Goal: Information Seeking & Learning: Learn about a topic

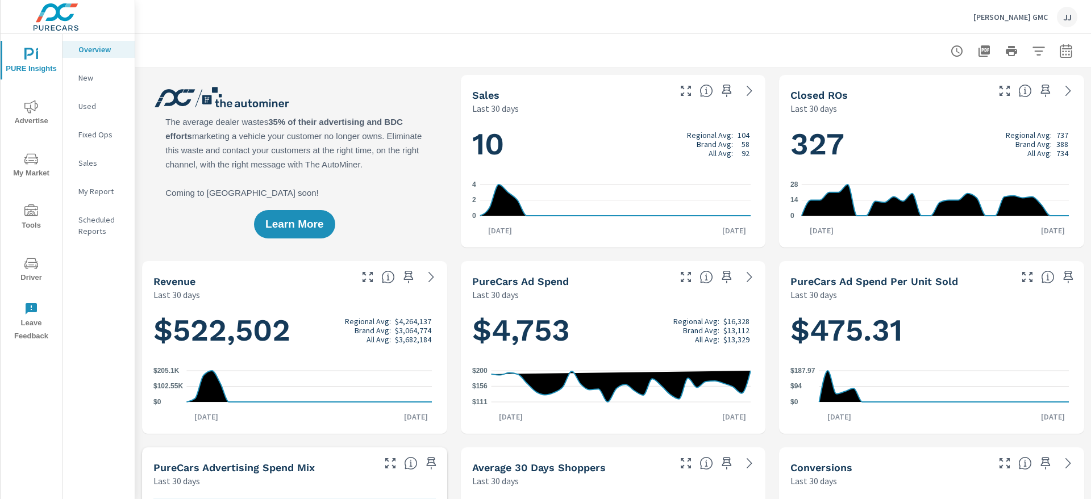
scroll to position [1, 0]
click at [34, 111] on icon "nav menu" at bounding box center [31, 107] width 14 height 14
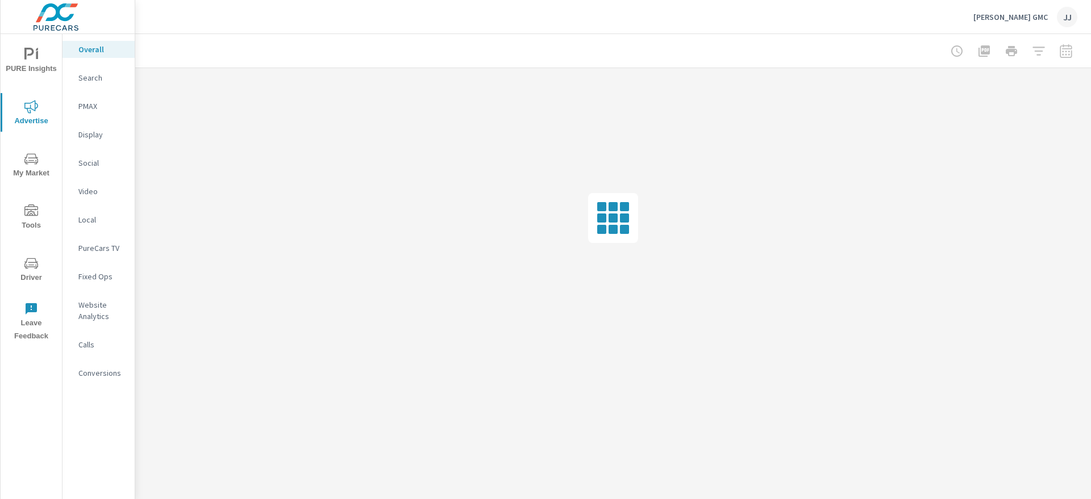
click at [1068, 48] on div at bounding box center [1011, 51] width 132 height 23
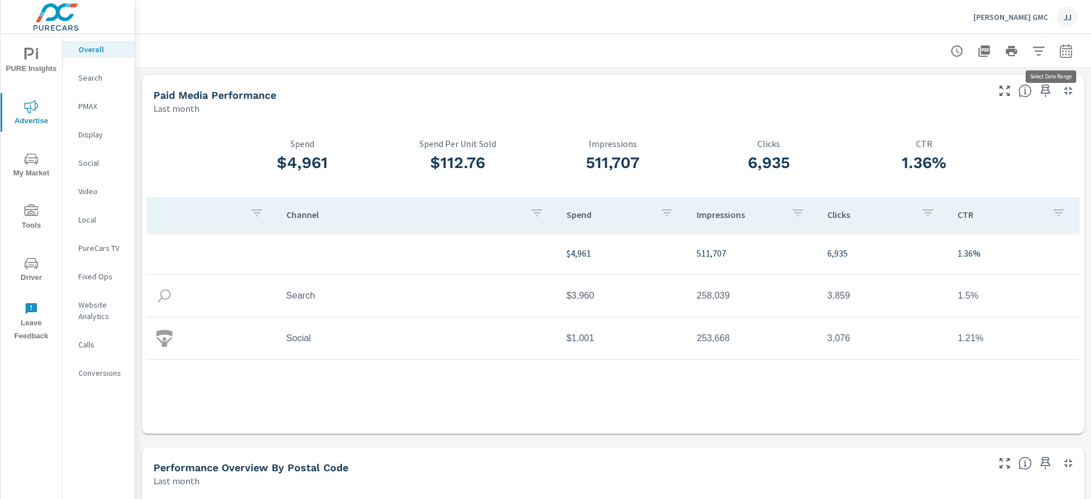
click at [1059, 54] on icon "button" at bounding box center [1066, 51] width 14 height 14
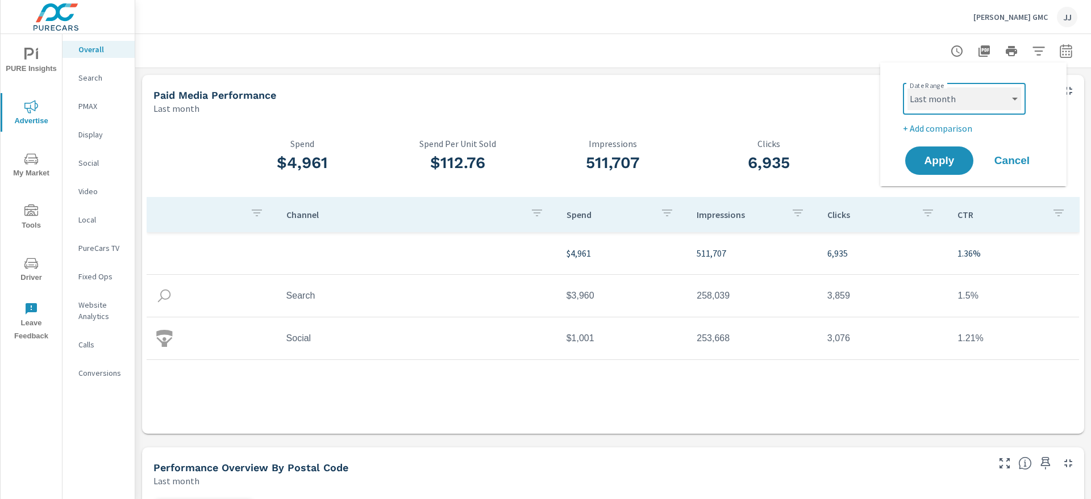
click at [1014, 102] on select "Custom [DATE] Last week Last 7 days Last 14 days Last 30 days Last 45 days Last…" at bounding box center [964, 98] width 114 height 23
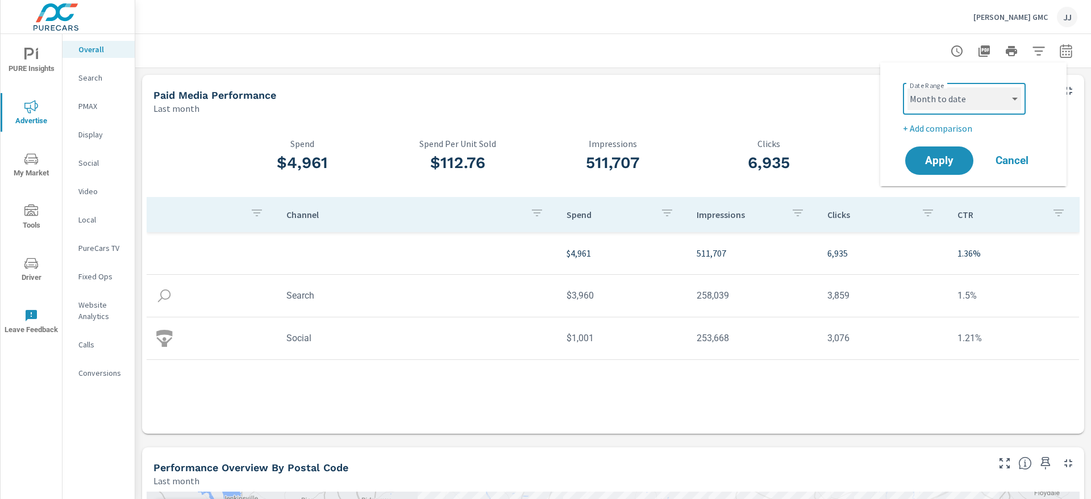
click at [907, 87] on select "Custom [DATE] Last week Last 7 days Last 14 days Last 30 days Last 45 days Last…" at bounding box center [964, 98] width 114 height 23
select select "Month to date"
click at [943, 157] on span "Apply" at bounding box center [939, 161] width 47 height 11
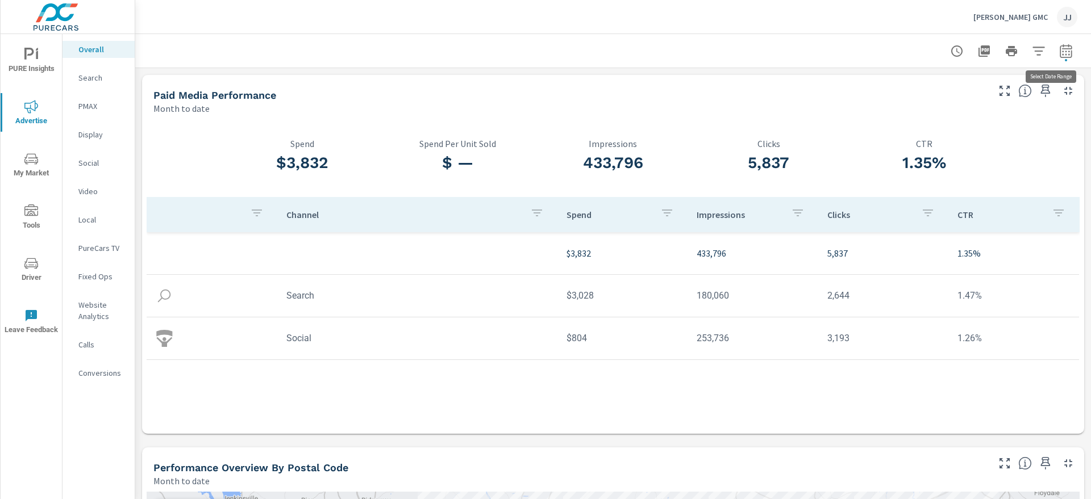
click at [1060, 55] on icon "button" at bounding box center [1066, 51] width 12 height 14
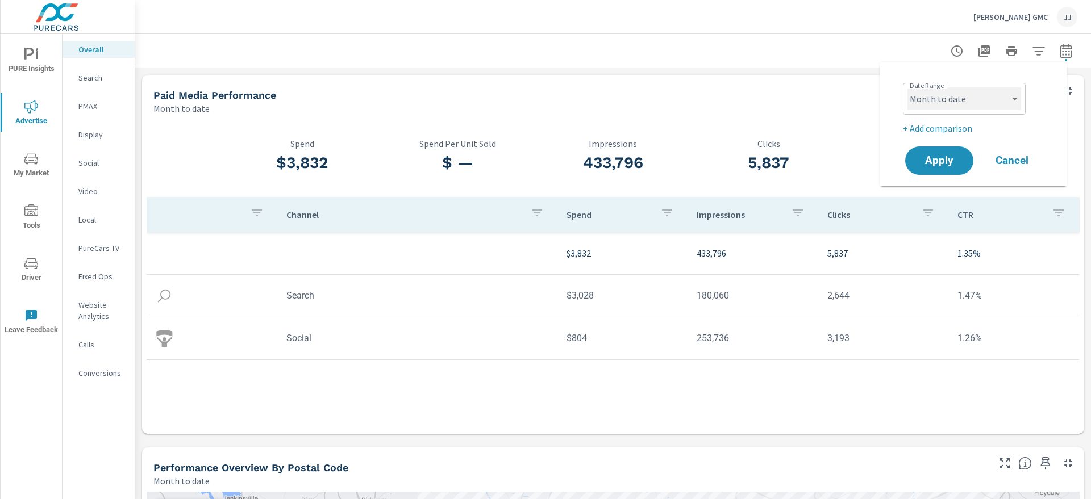
click at [1017, 99] on select "Custom [DATE] Last week Last 7 days Last 14 days Last 30 days Last 45 days Last…" at bounding box center [964, 98] width 114 height 23
click at [907, 87] on select "Custom [DATE] Last week Last 7 days Last 14 days Last 30 days Last 45 days Last…" at bounding box center [964, 98] width 114 height 23
select select "Last month"
click at [938, 157] on span "Apply" at bounding box center [939, 161] width 47 height 11
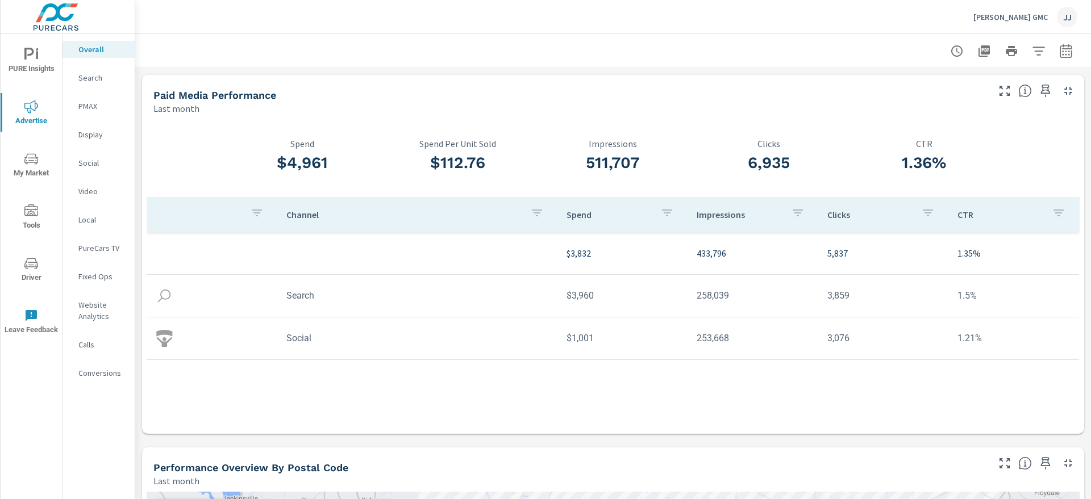
click at [92, 110] on p "PMAX" at bounding box center [101, 106] width 47 height 11
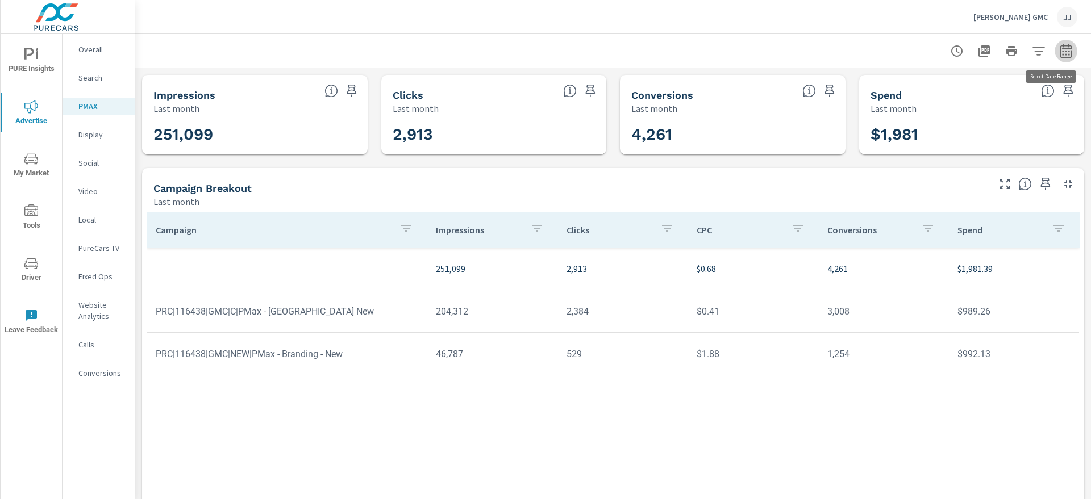
click at [1059, 52] on icon "button" at bounding box center [1066, 51] width 14 height 14
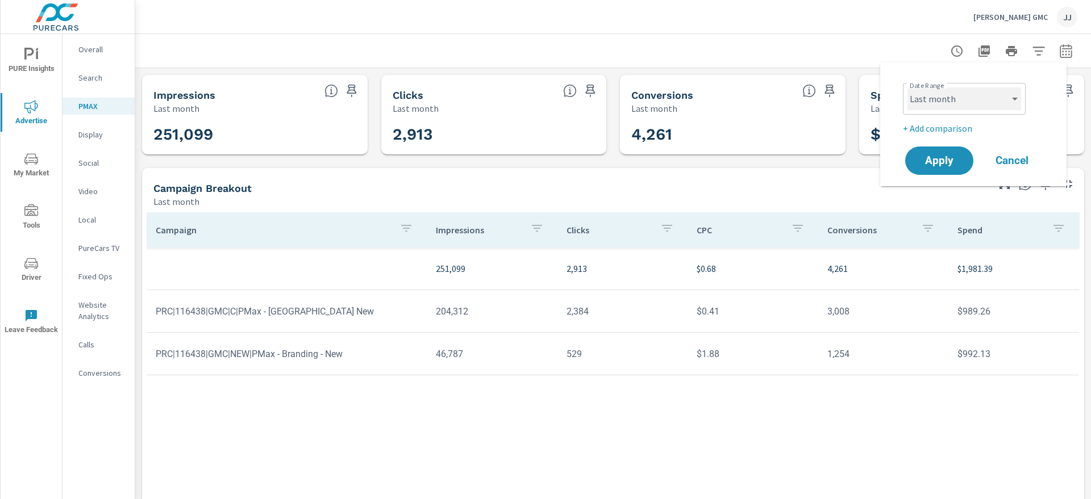
click at [1014, 97] on select "Custom [DATE] Last week Last 7 days Last 14 days Last 30 days Last 45 days Last…" at bounding box center [964, 98] width 114 height 23
click at [907, 87] on select "Custom [DATE] Last week Last 7 days Last 14 days Last 30 days Last 45 days Last…" at bounding box center [964, 98] width 114 height 23
select select "Month to date"
click at [936, 169] on button "Apply" at bounding box center [939, 161] width 70 height 30
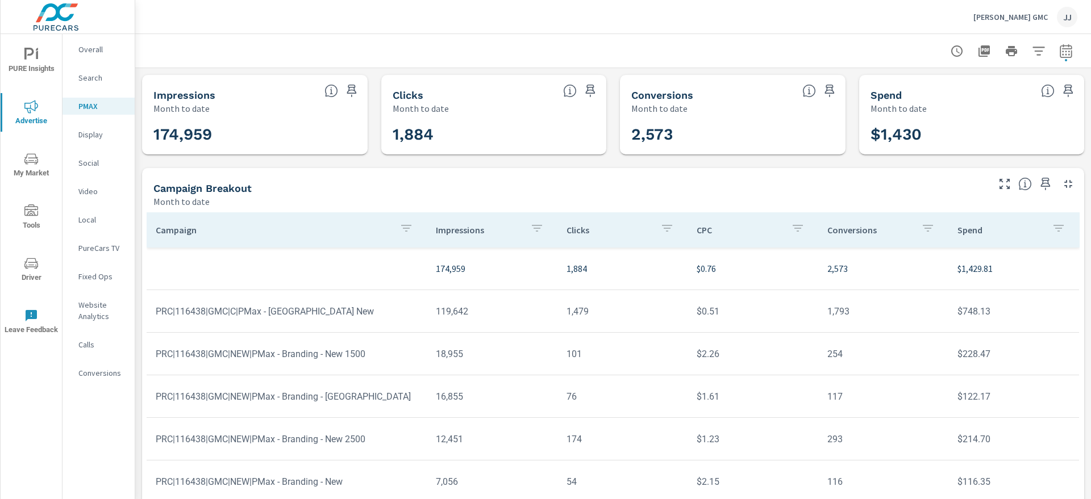
scroll to position [35, 0]
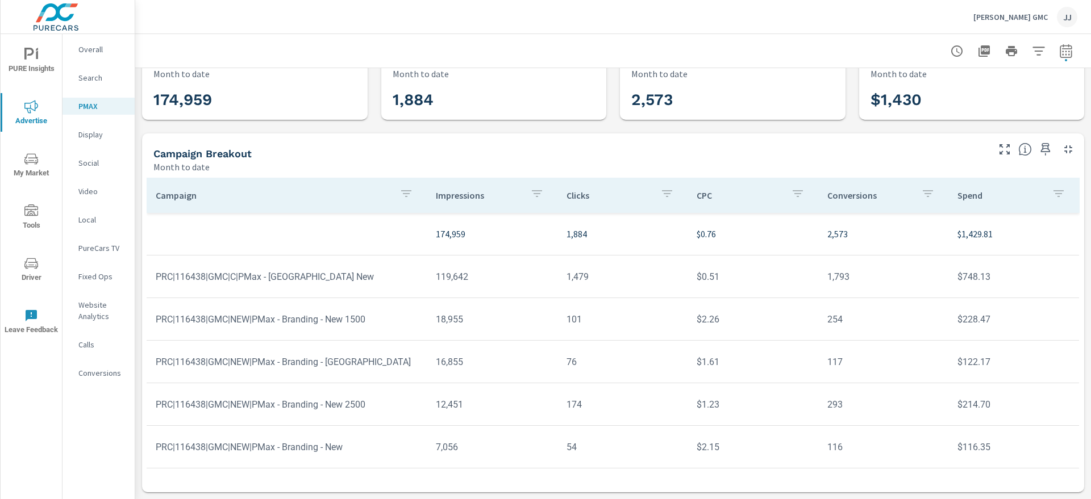
click at [97, 78] on p "Search" at bounding box center [101, 77] width 47 height 11
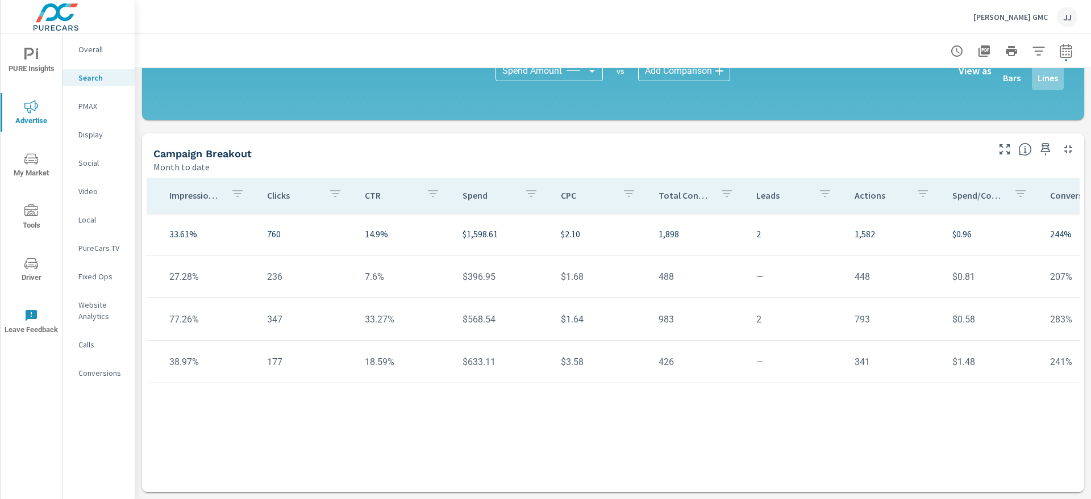
scroll to position [0, 537]
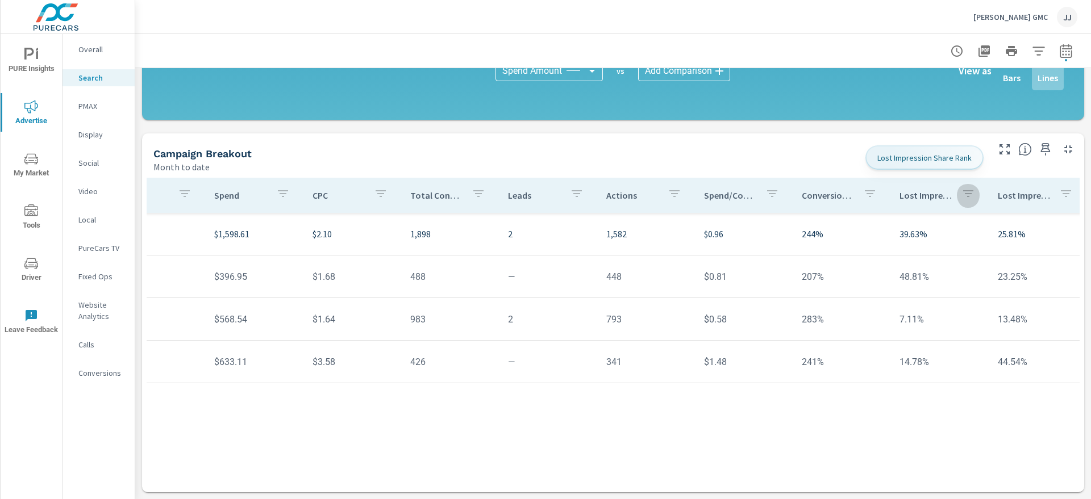
click at [963, 195] on icon "button" at bounding box center [968, 193] width 10 height 7
click at [952, 195] on div at bounding box center [545, 249] width 1091 height 499
click at [90, 161] on p "Social" at bounding box center [101, 162] width 47 height 11
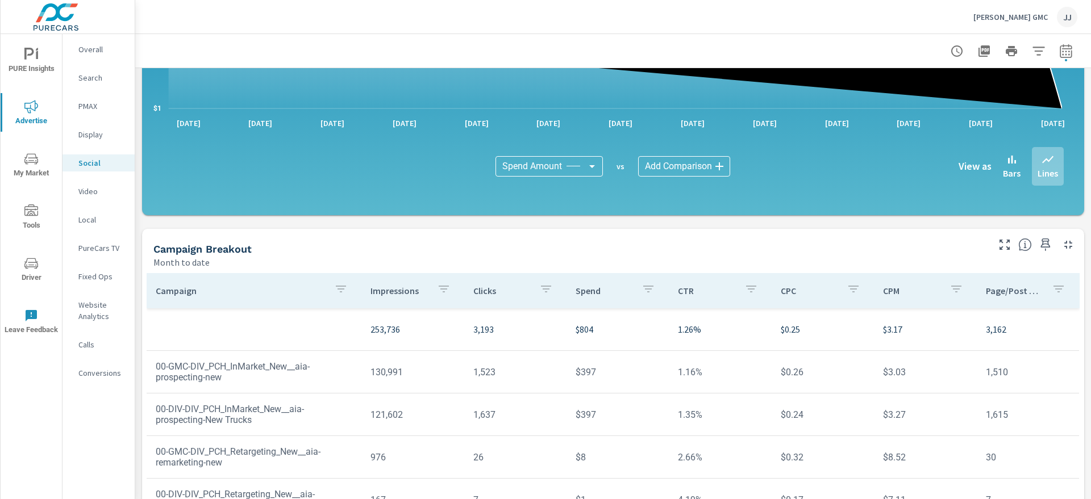
scroll to position [314, 0]
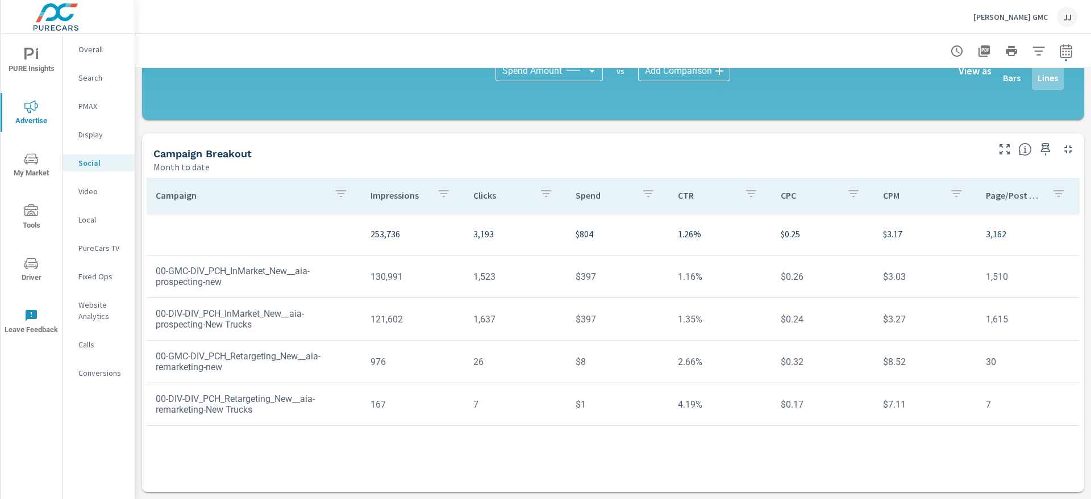
click at [30, 162] on icon "nav menu" at bounding box center [31, 158] width 14 height 11
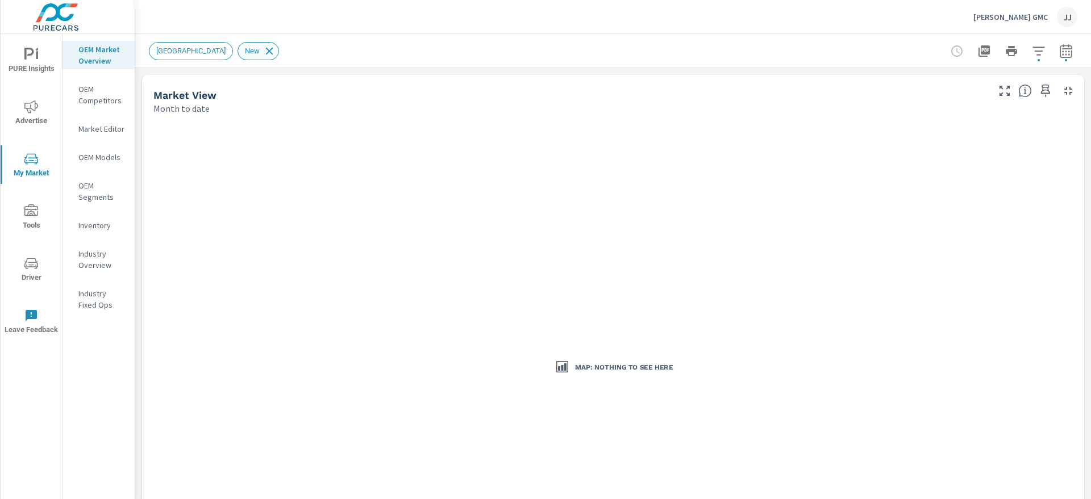
click at [263, 51] on icon at bounding box center [269, 51] width 12 height 12
click at [86, 104] on p "OEM Competitors" at bounding box center [101, 95] width 47 height 23
click at [97, 98] on p "OEM Competitors" at bounding box center [101, 95] width 47 height 23
click at [85, 55] on p "OEM Market Overview" at bounding box center [101, 55] width 47 height 23
click at [29, 69] on span "PURE Insights" at bounding box center [31, 62] width 55 height 28
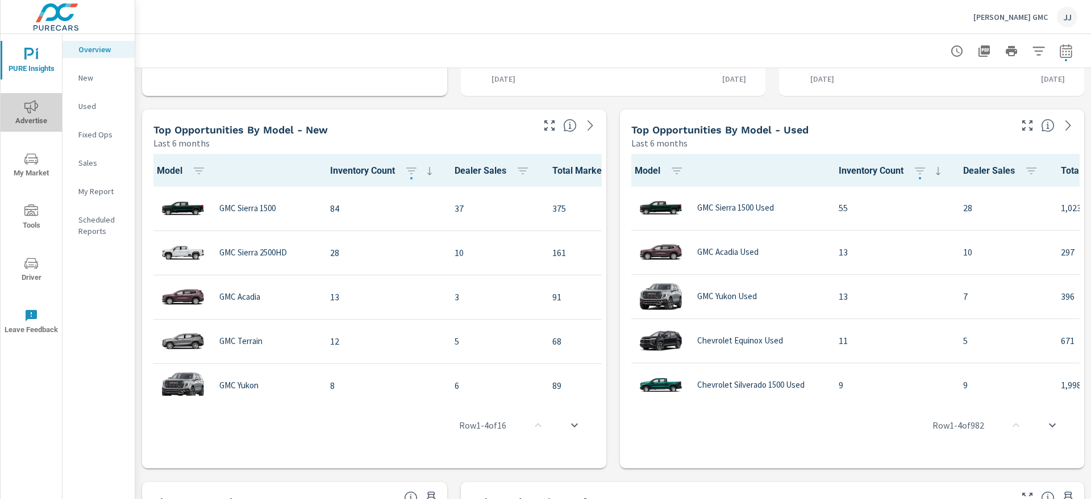
click at [33, 112] on icon "nav menu" at bounding box center [31, 107] width 14 height 14
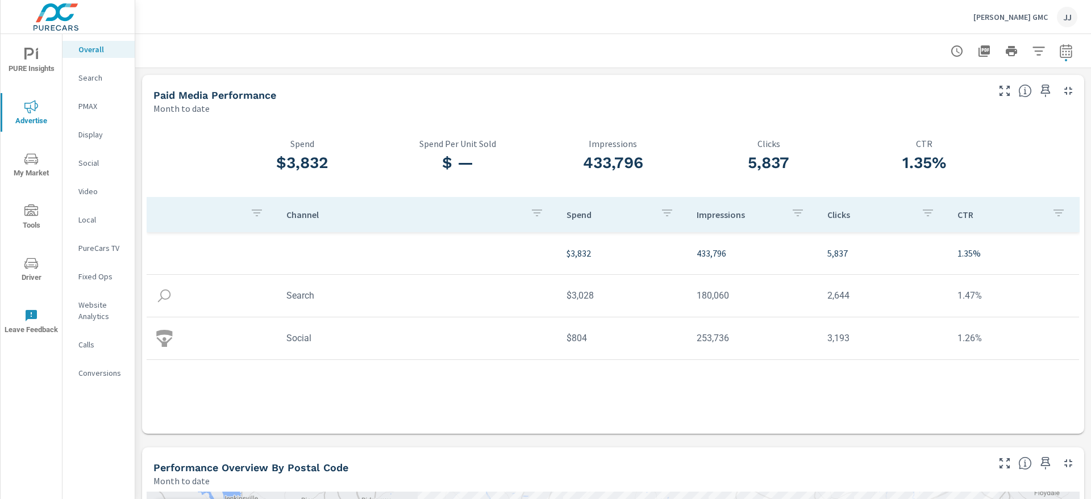
click at [90, 308] on p "Website Analytics" at bounding box center [101, 310] width 47 height 23
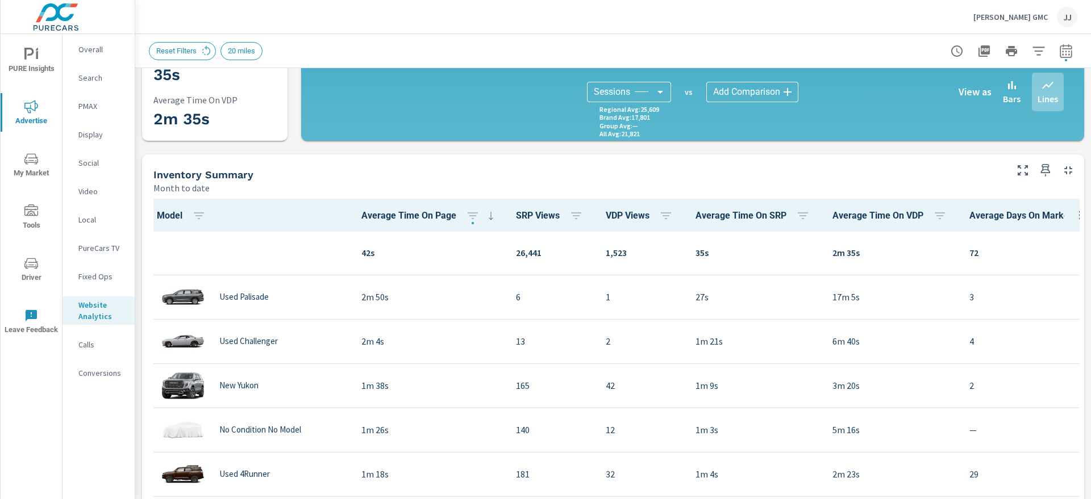
scroll to position [287, 0]
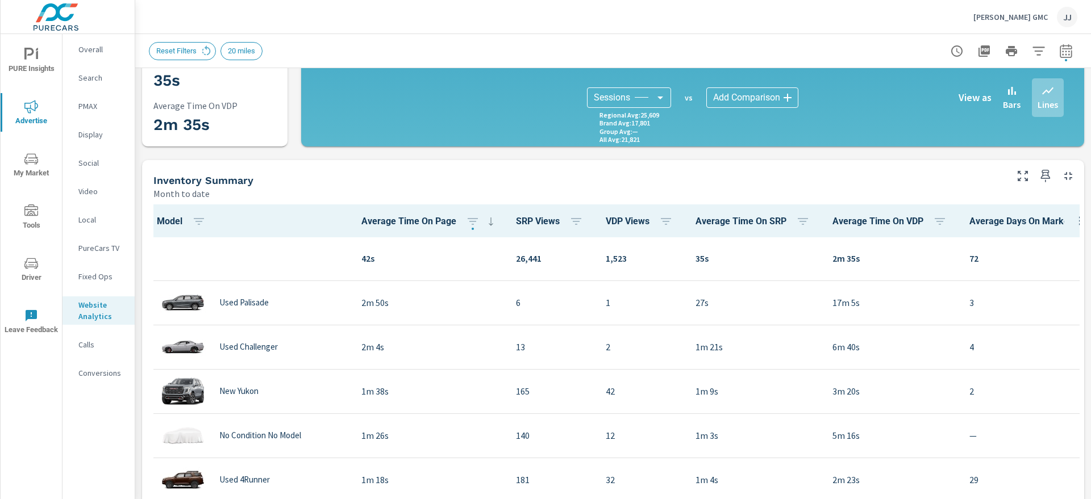
click at [85, 345] on p "Calls" at bounding box center [101, 344] width 47 height 11
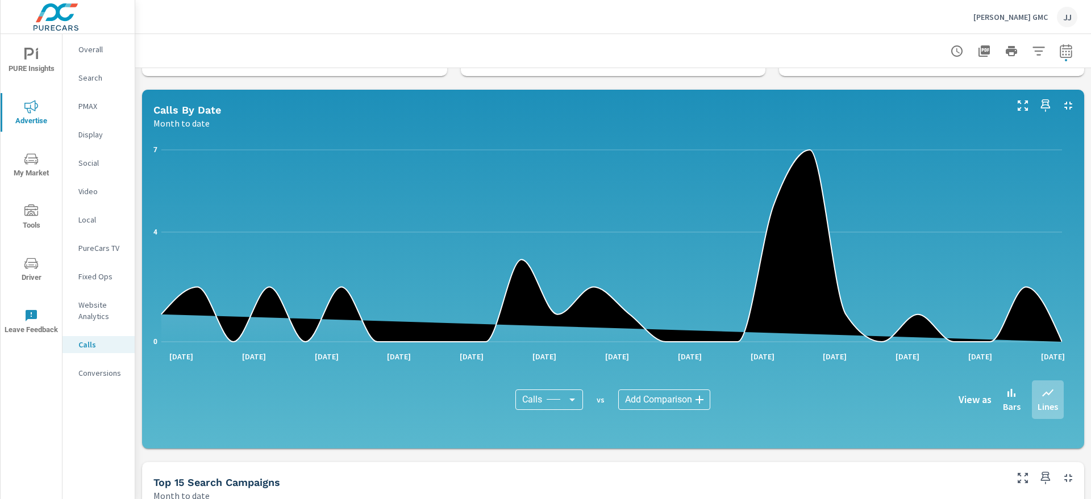
scroll to position [176, 0]
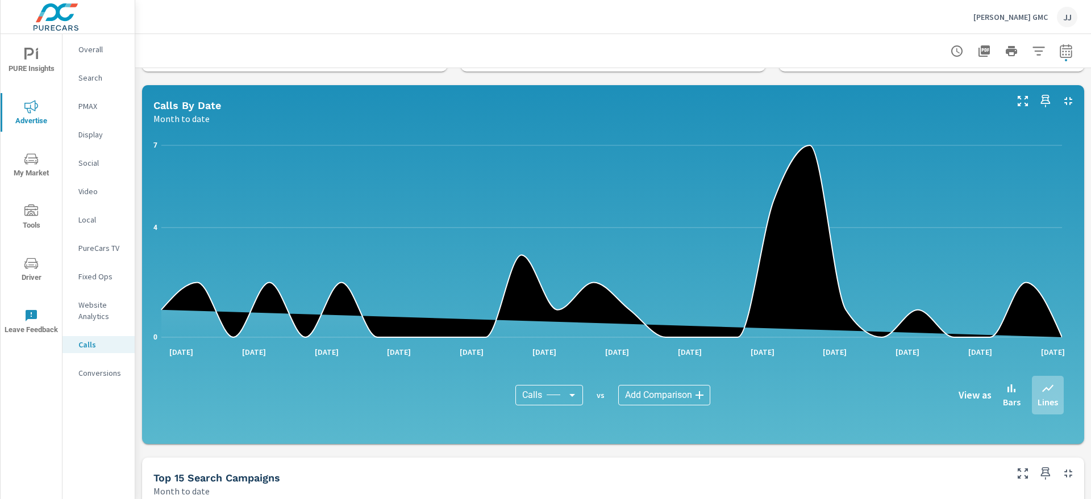
click at [566, 395] on body "PURE Insights Advertise My Market Tools Driver Leave Feedback Overall Search PM…" at bounding box center [545, 249] width 1091 height 499
click at [694, 395] on div at bounding box center [545, 249] width 1091 height 499
click at [694, 395] on body "PURE Insights Advertise My Market Tools Driver Leave Feedback Overall Search PM…" at bounding box center [545, 249] width 1091 height 499
click at [646, 426] on span "Store Visits" at bounding box center [644, 426] width 46 height 16
type input "Store Visits"
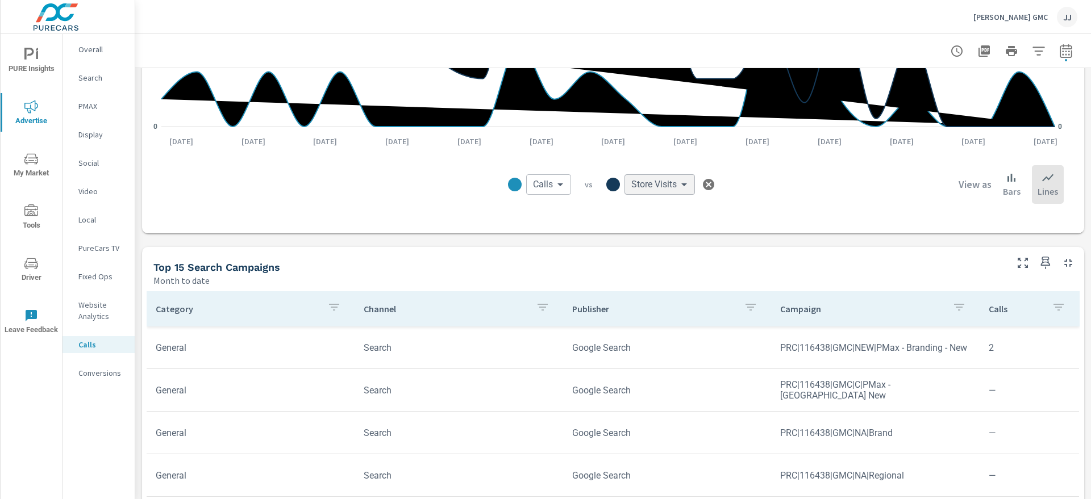
scroll to position [389, 0]
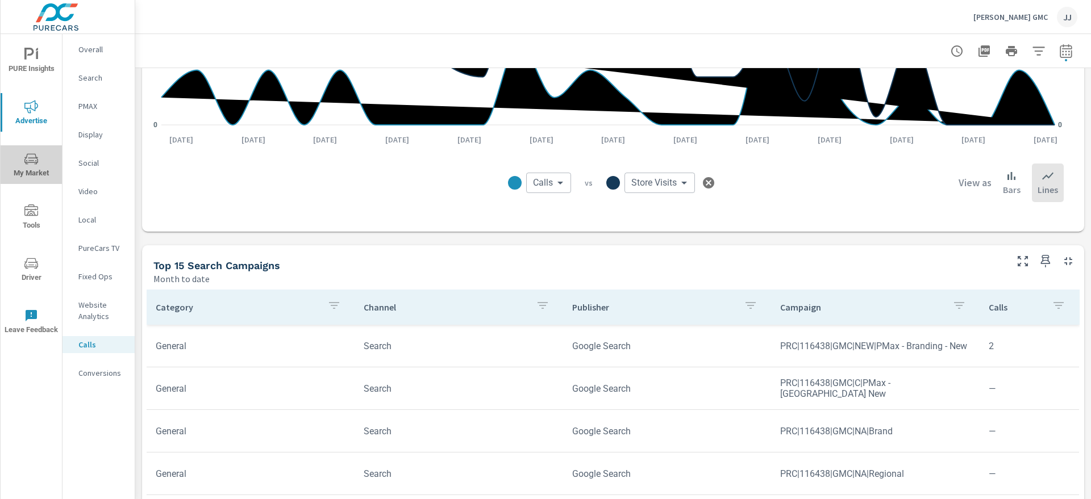
click at [32, 172] on span "My Market" at bounding box center [31, 166] width 55 height 28
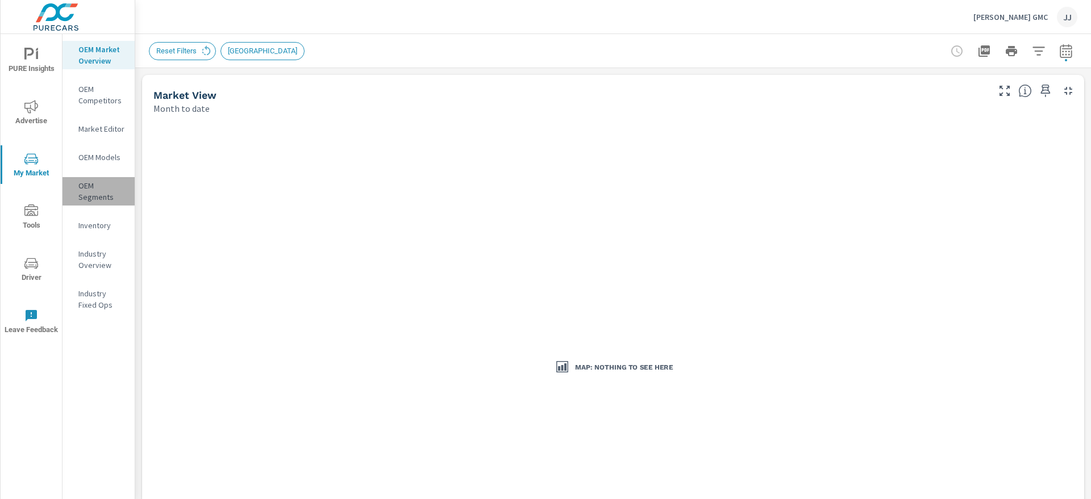
click at [72, 202] on div "OEM Segments" at bounding box center [98, 191] width 72 height 28
